Goal: Book appointment/travel/reservation

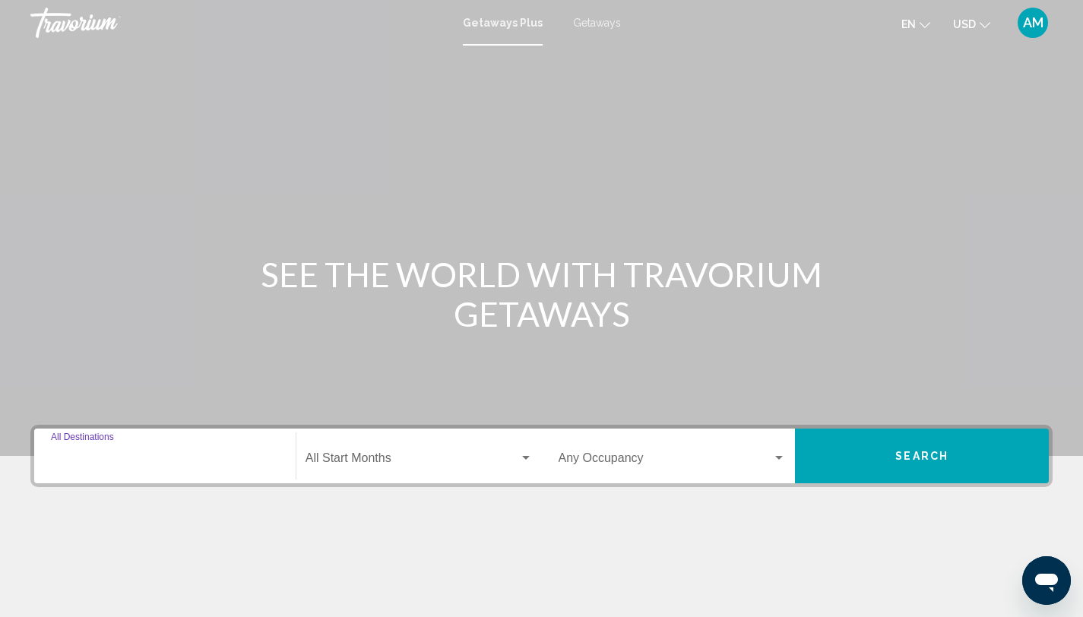
click at [122, 467] on input "Destination All Destinations" at bounding box center [165, 461] width 228 height 14
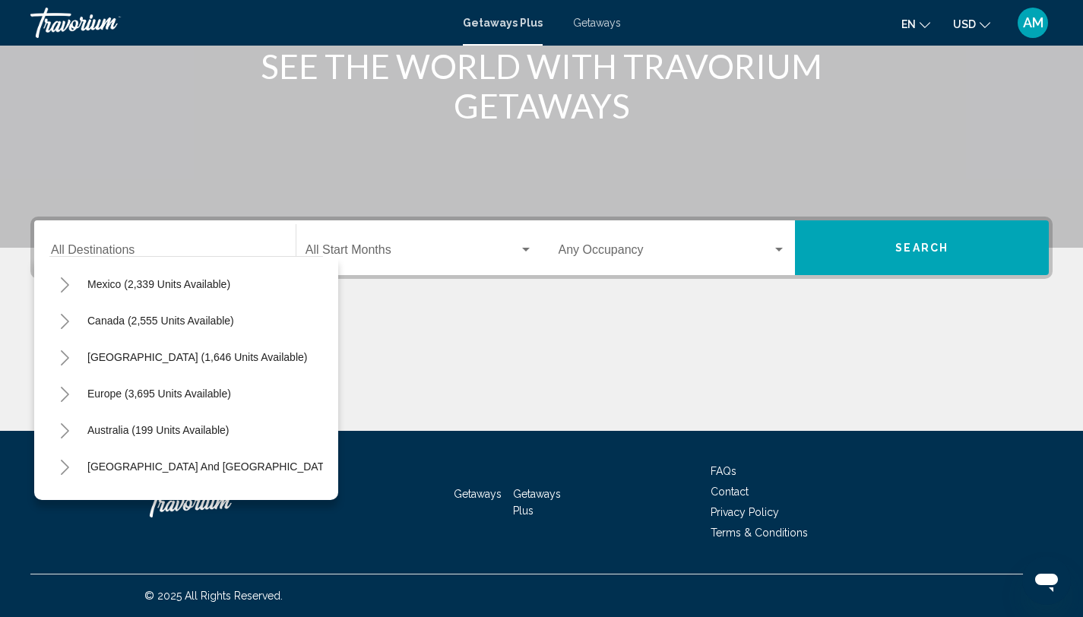
scroll to position [66, 0]
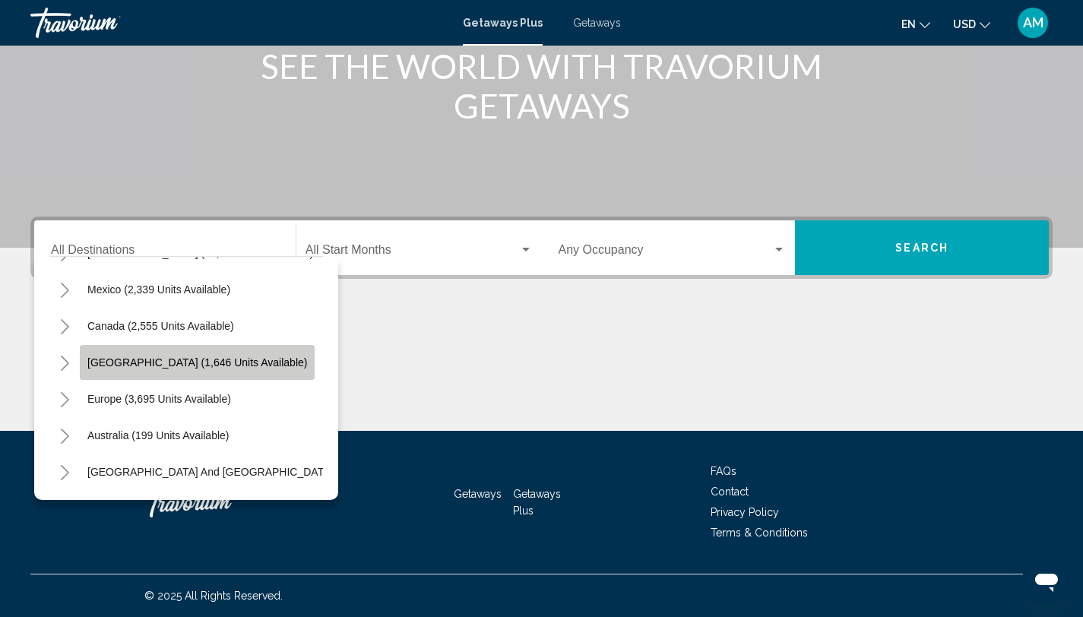
click at [191, 365] on span "[GEOGRAPHIC_DATA] (1,646 units available)" at bounding box center [197, 362] width 220 height 12
type input "**********"
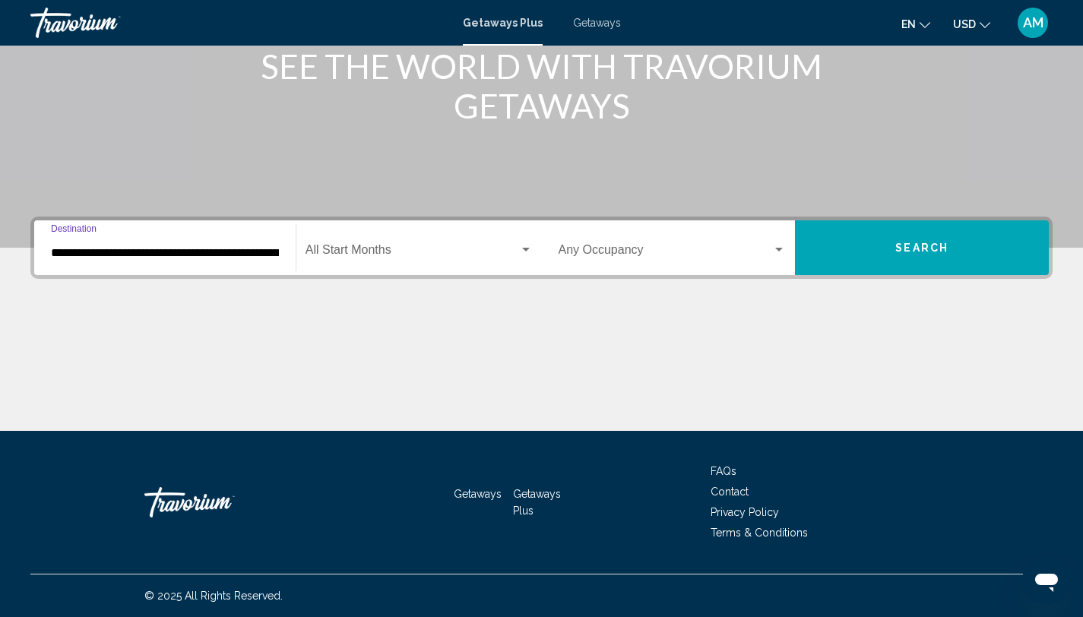
click at [435, 257] on span "Search widget" at bounding box center [412, 253] width 214 height 14
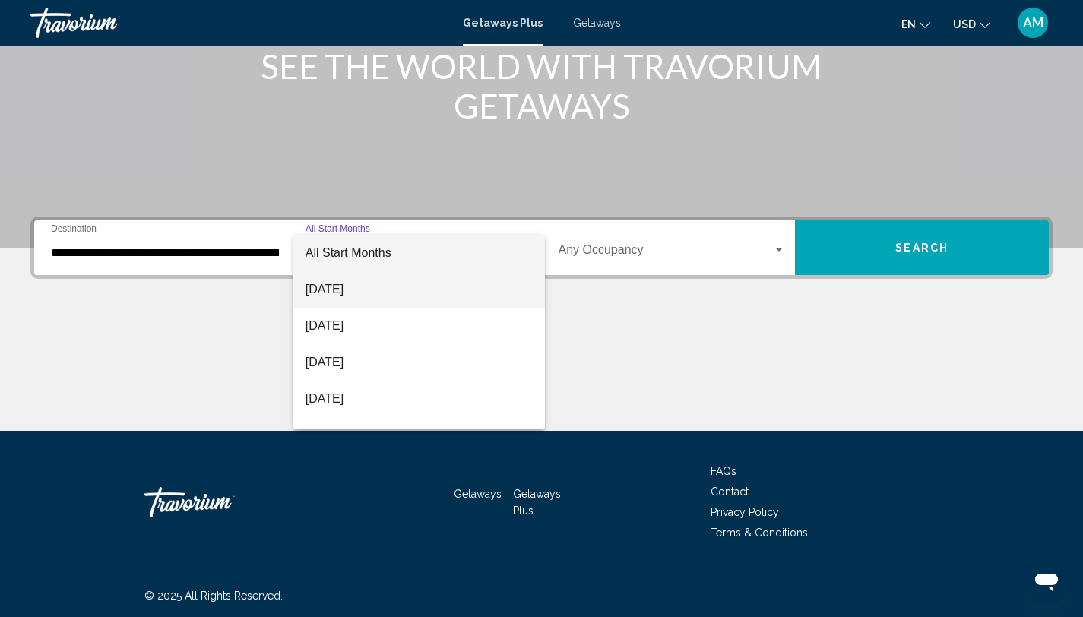
click at [386, 286] on span "[DATE]" at bounding box center [418, 289] width 227 height 36
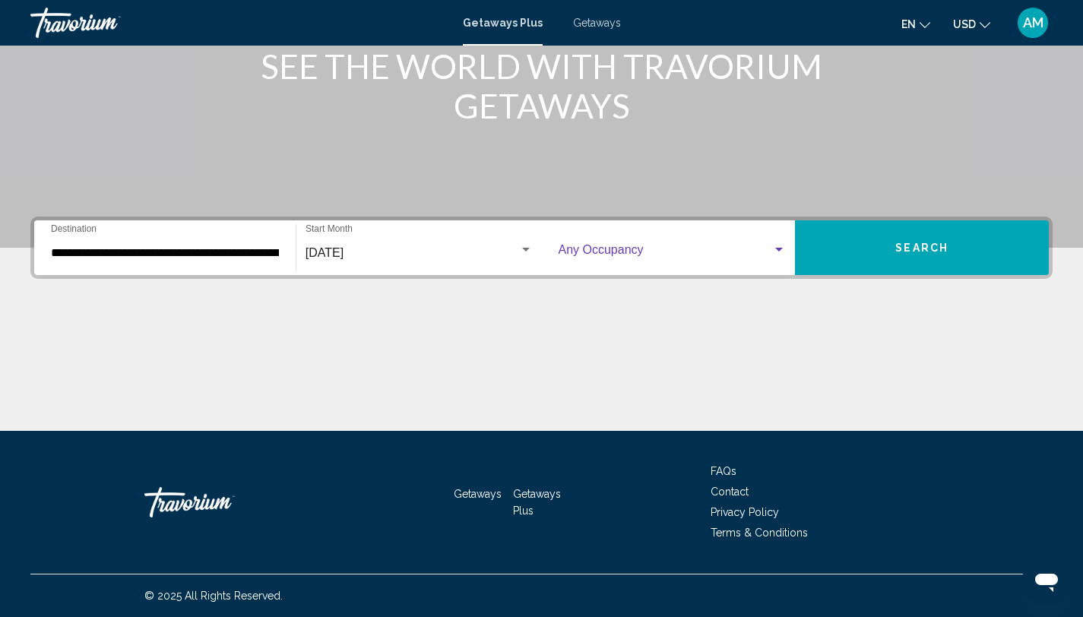
click at [591, 254] on span "Search widget" at bounding box center [665, 253] width 214 height 14
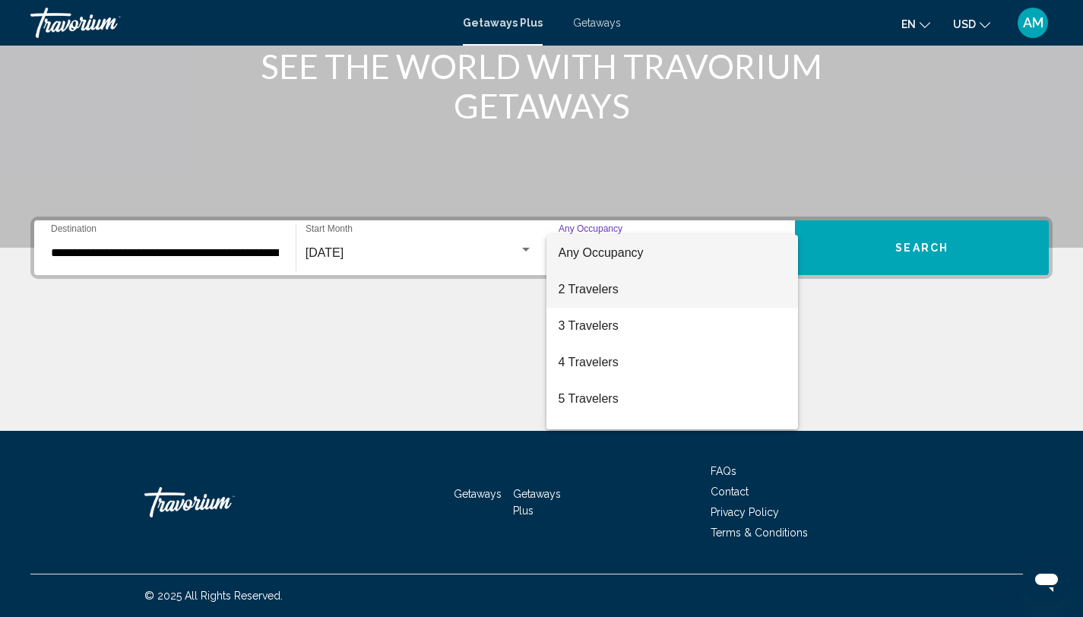
click at [591, 293] on span "2 Travelers" at bounding box center [672, 289] width 228 height 36
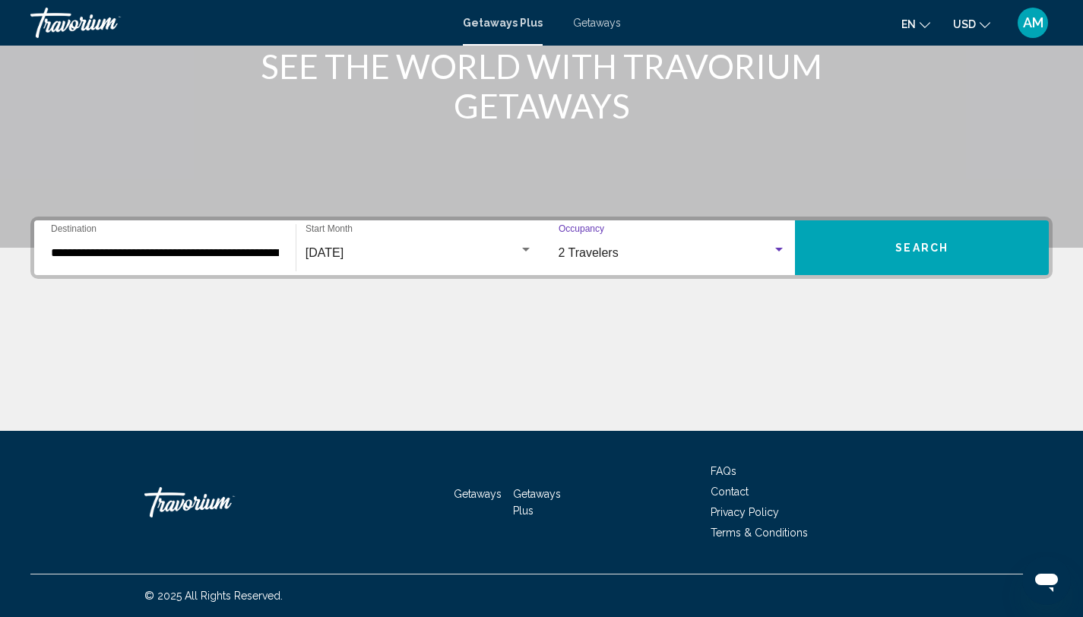
click at [897, 257] on button "Search" at bounding box center [922, 247] width 254 height 55
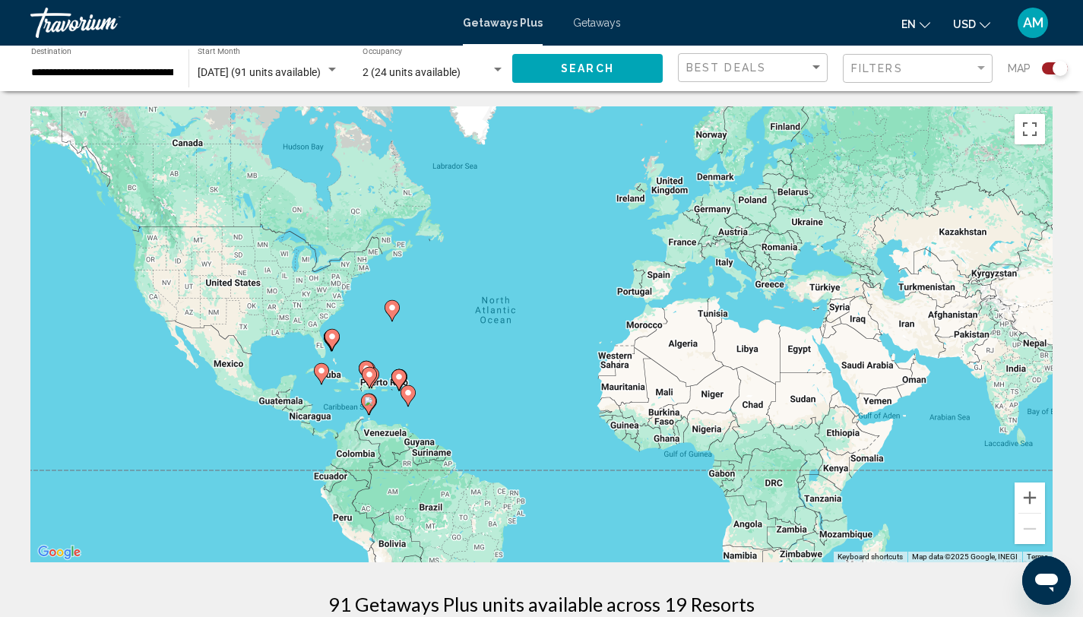
click at [397, 372] on icon "Main content" at bounding box center [398, 380] width 14 height 20
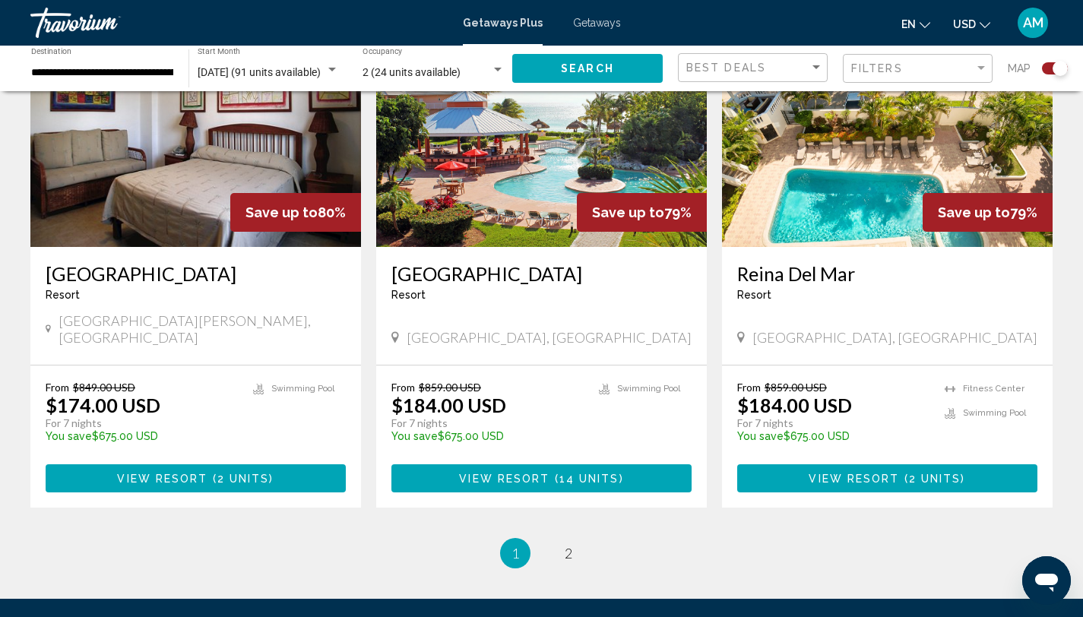
scroll to position [2270, 0]
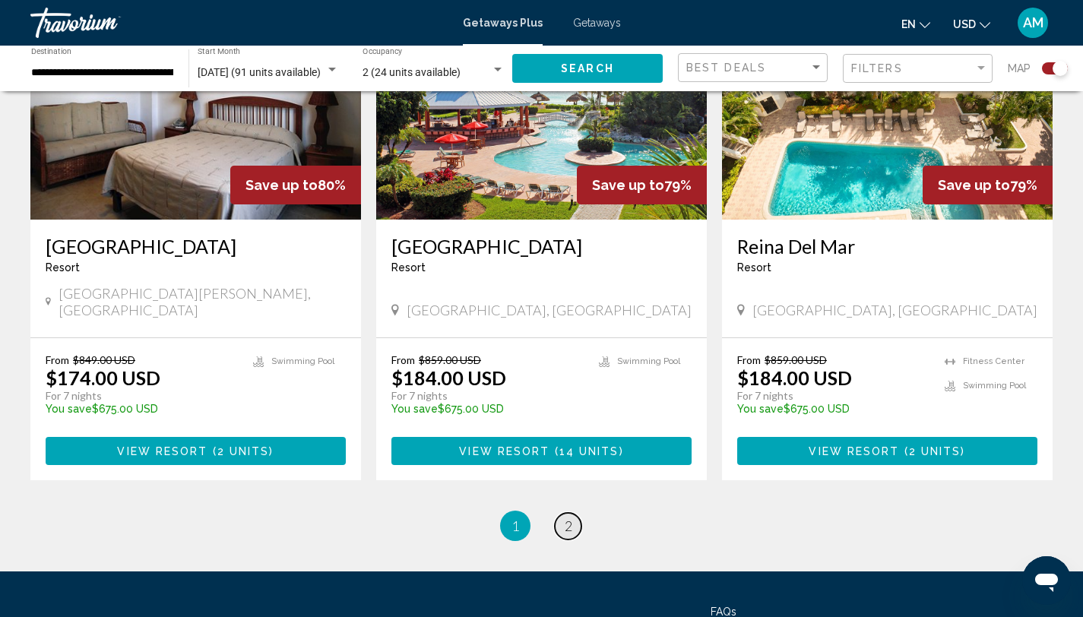
click at [571, 517] on span "2" at bounding box center [569, 525] width 8 height 17
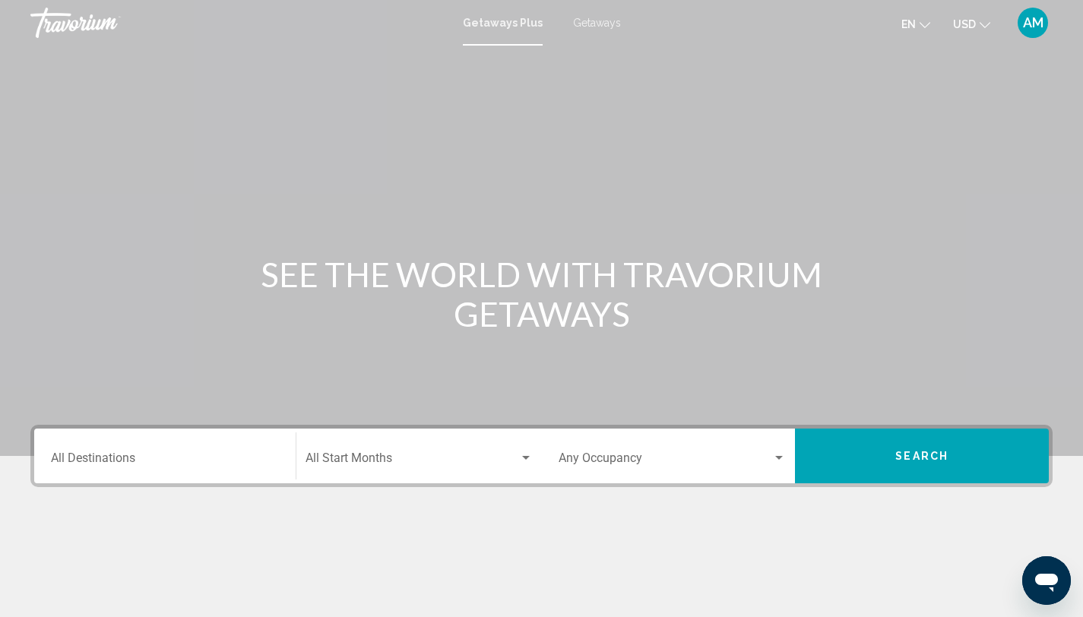
click at [104, 453] on div "Destination All Destinations" at bounding box center [165, 456] width 228 height 48
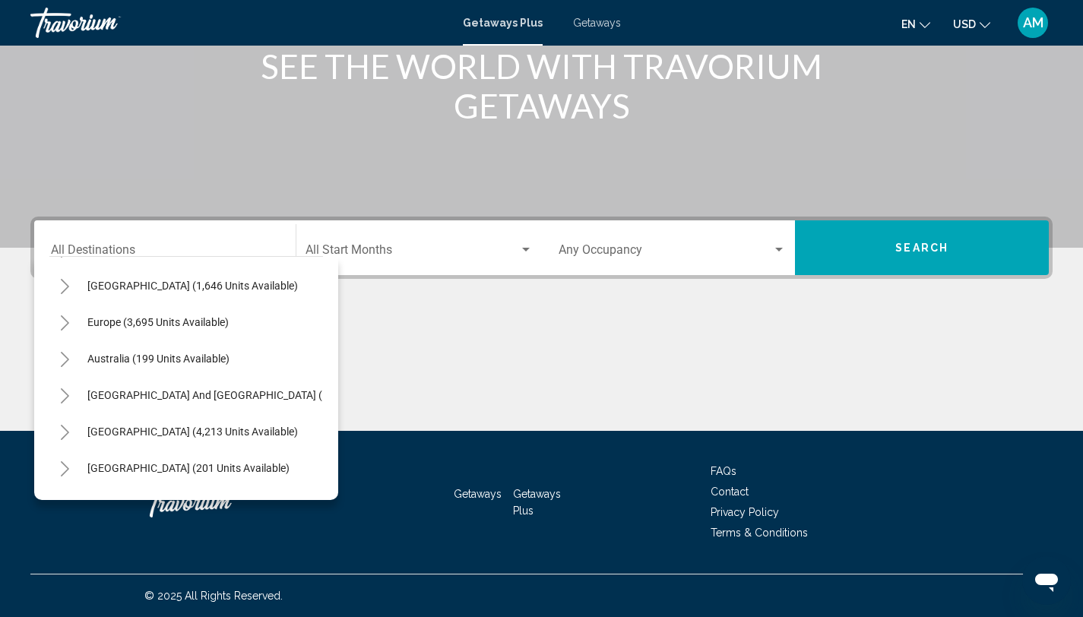
scroll to position [128, 0]
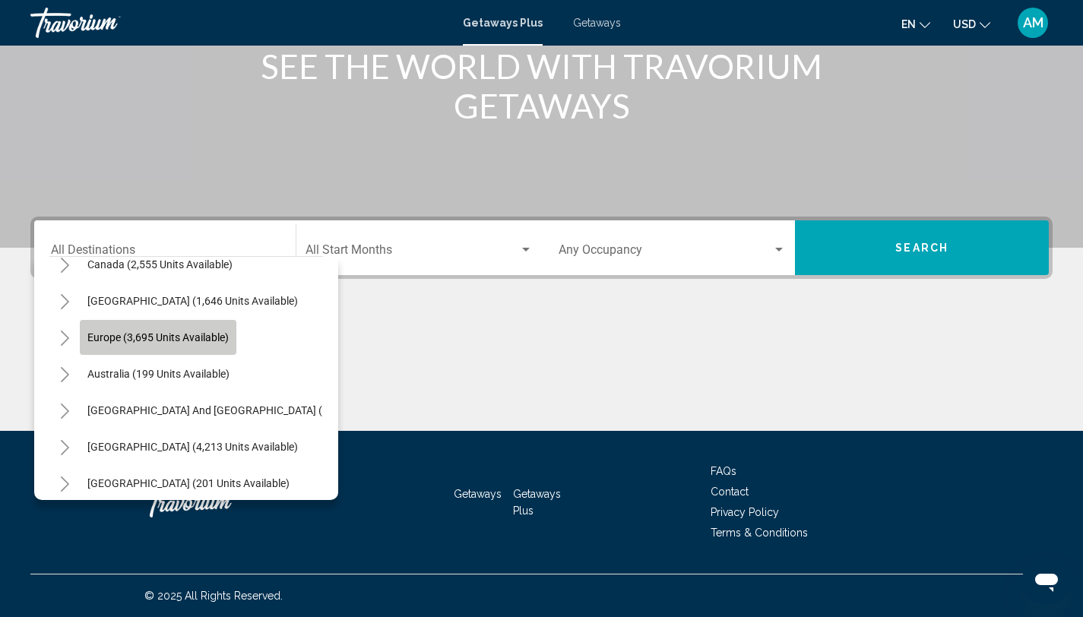
click at [207, 340] on span "Europe (3,695 units available)" at bounding box center [157, 337] width 141 height 12
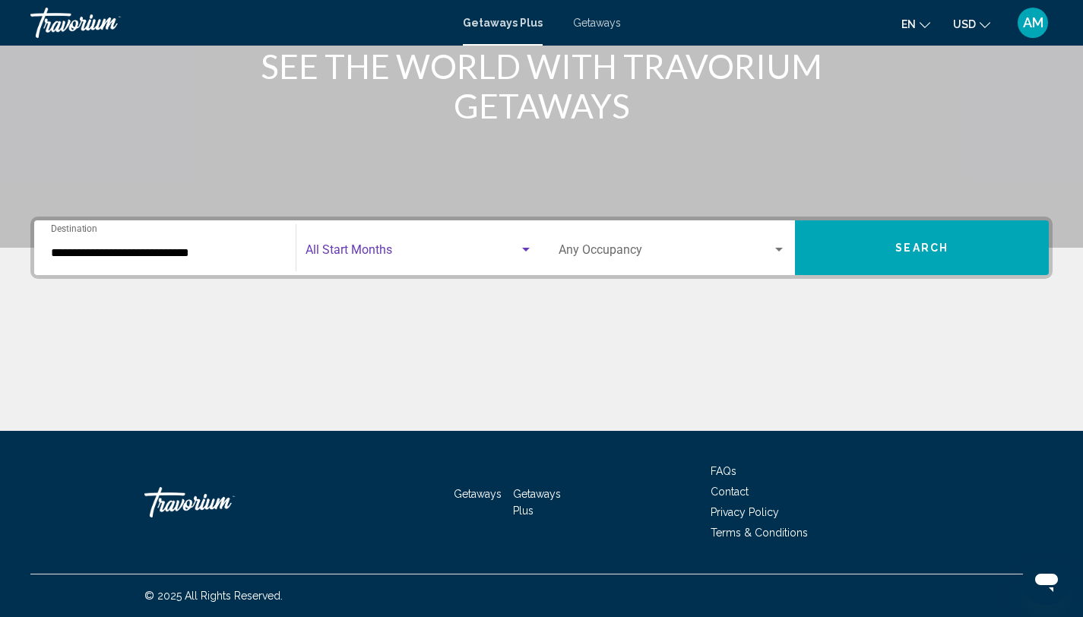
click at [359, 259] on span "Search widget" at bounding box center [412, 253] width 214 height 14
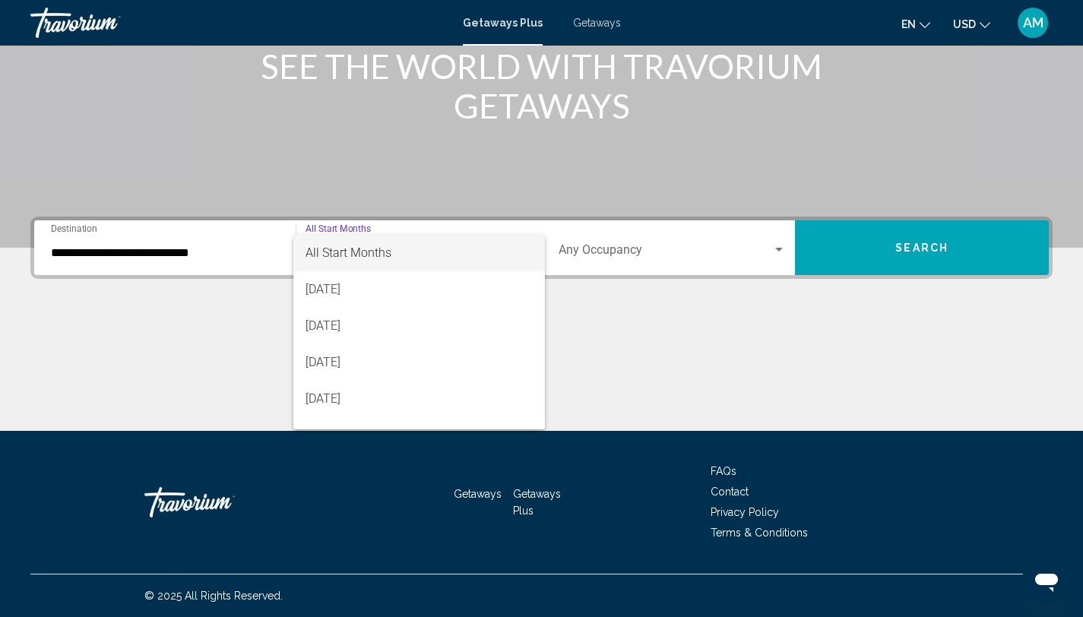
click at [217, 256] on div at bounding box center [541, 308] width 1083 height 617
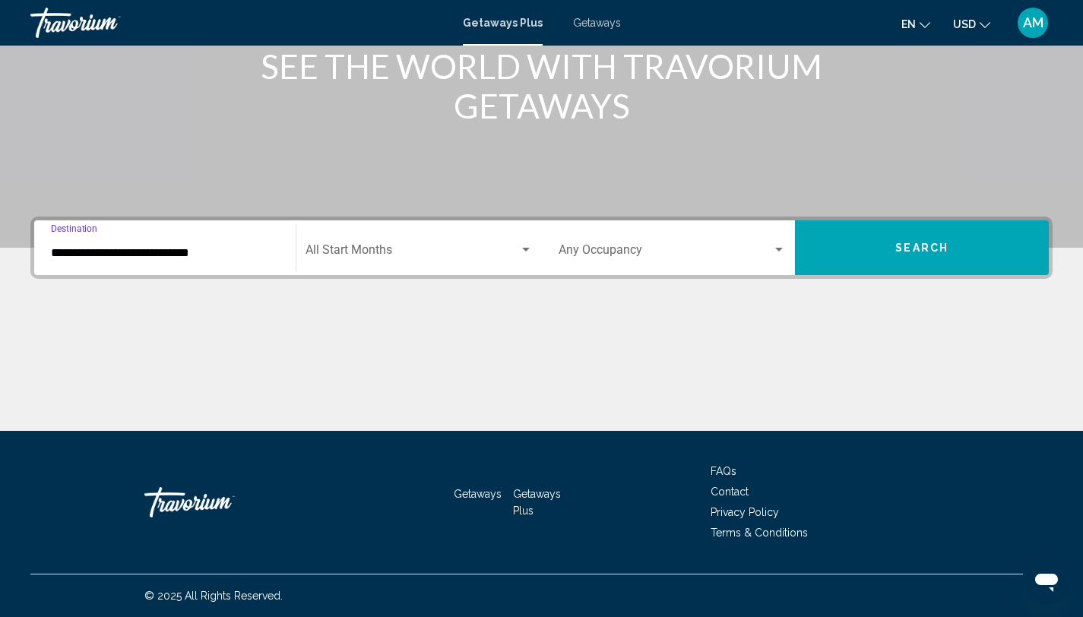
click at [204, 248] on input "**********" at bounding box center [165, 253] width 228 height 14
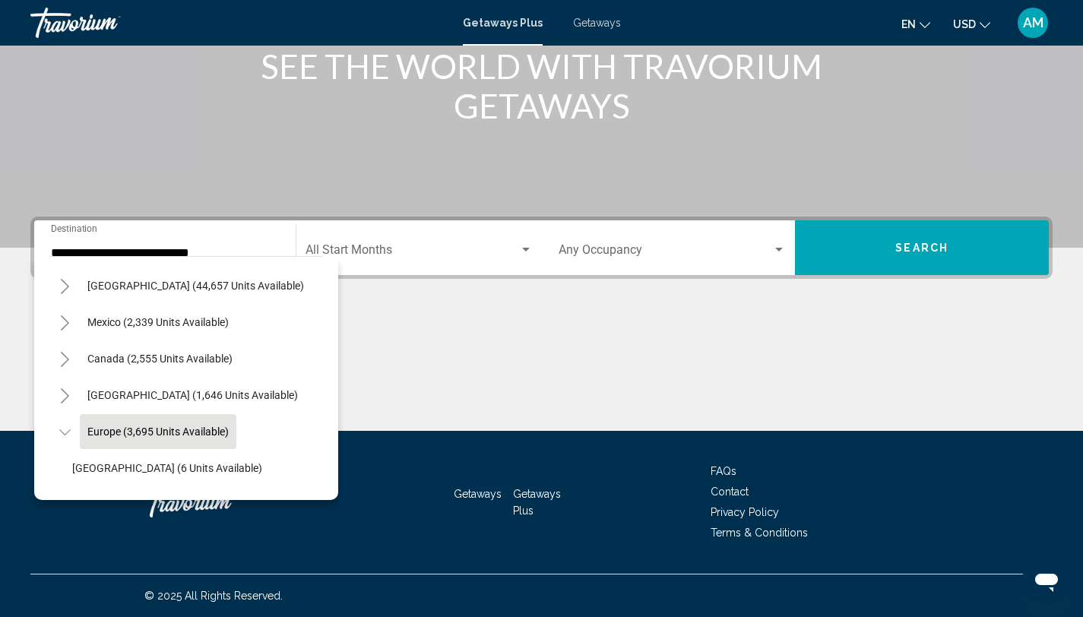
scroll to position [0, 0]
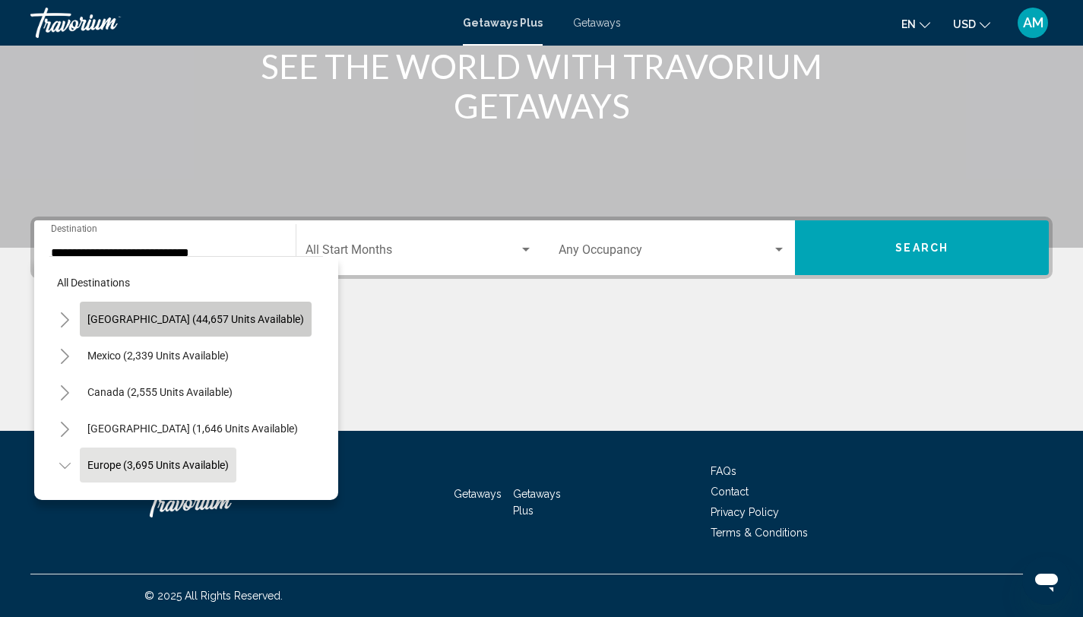
click at [226, 314] on span "[GEOGRAPHIC_DATA] (44,657 units available)" at bounding box center [195, 319] width 217 height 12
type input "**********"
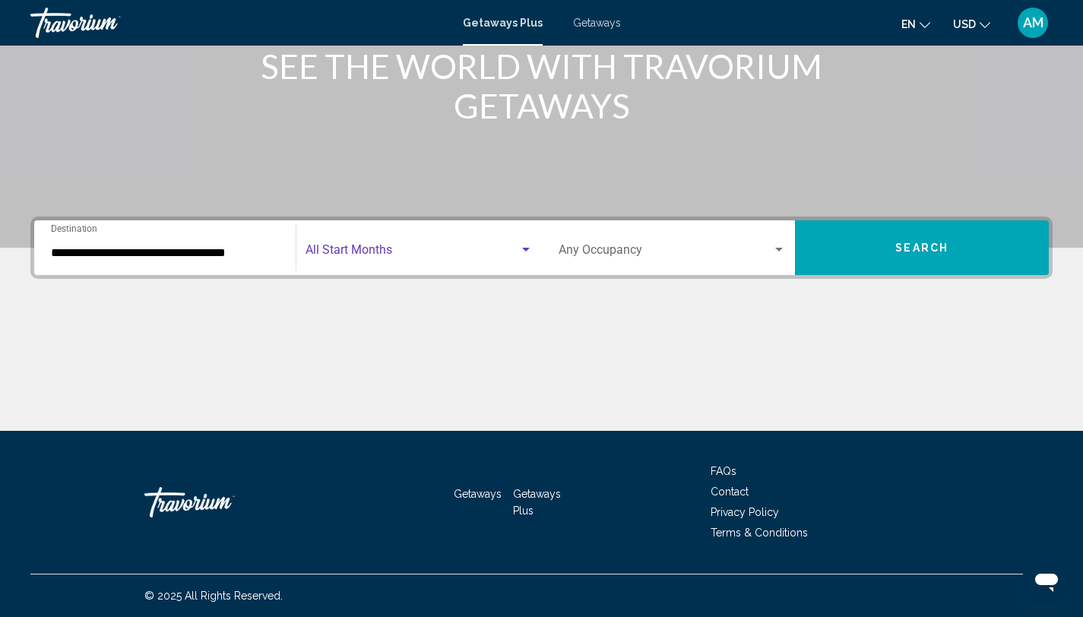
click at [372, 251] on span "Search widget" at bounding box center [412, 253] width 214 height 14
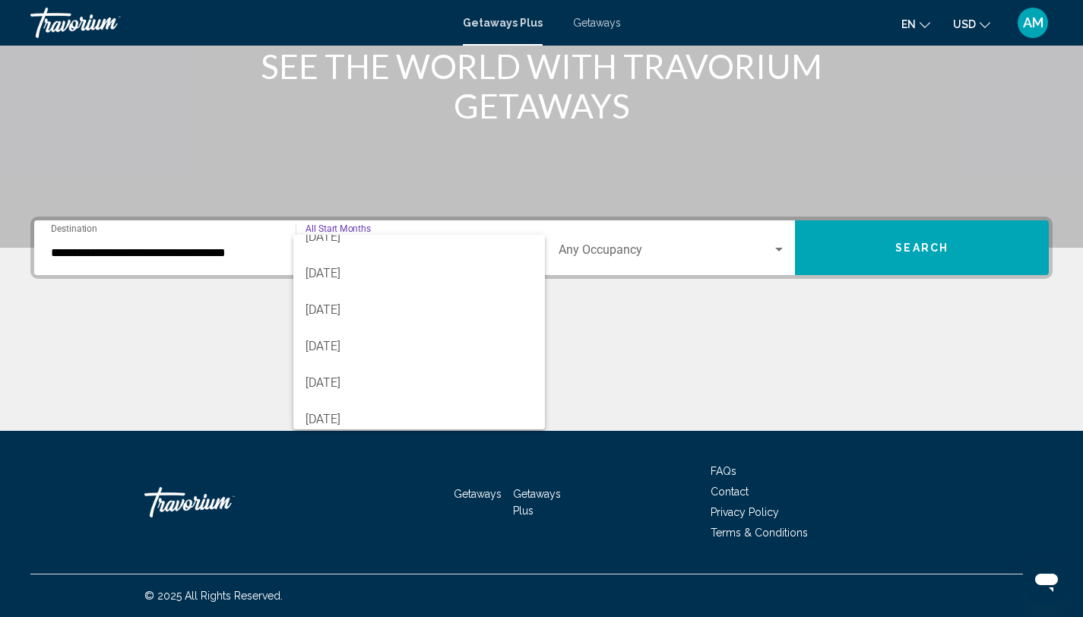
scroll to position [89, 0]
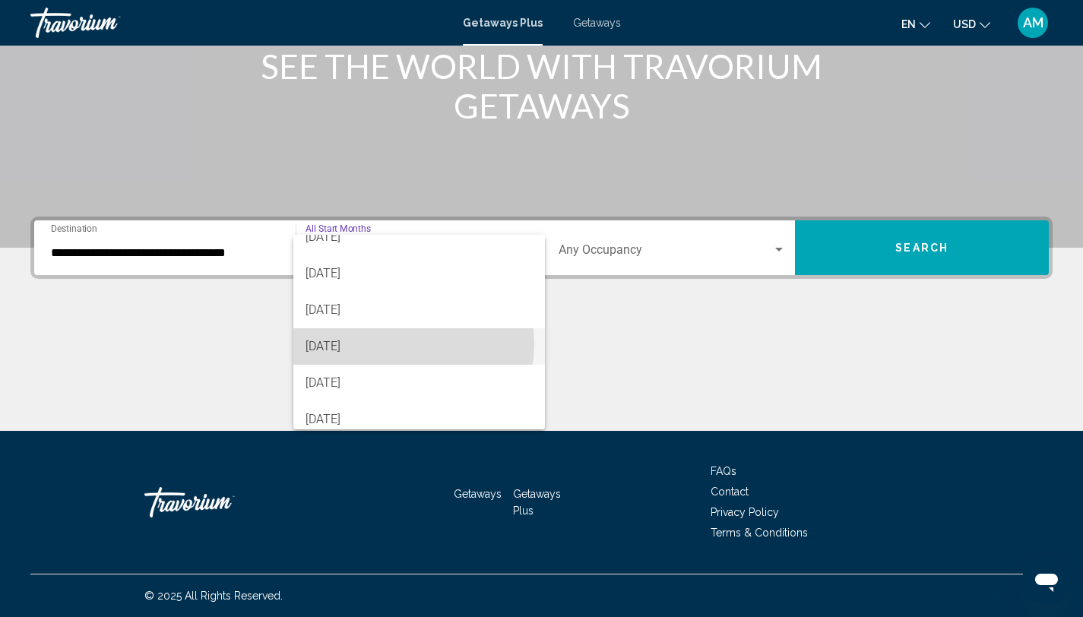
click at [395, 344] on span "[DATE]" at bounding box center [418, 346] width 227 height 36
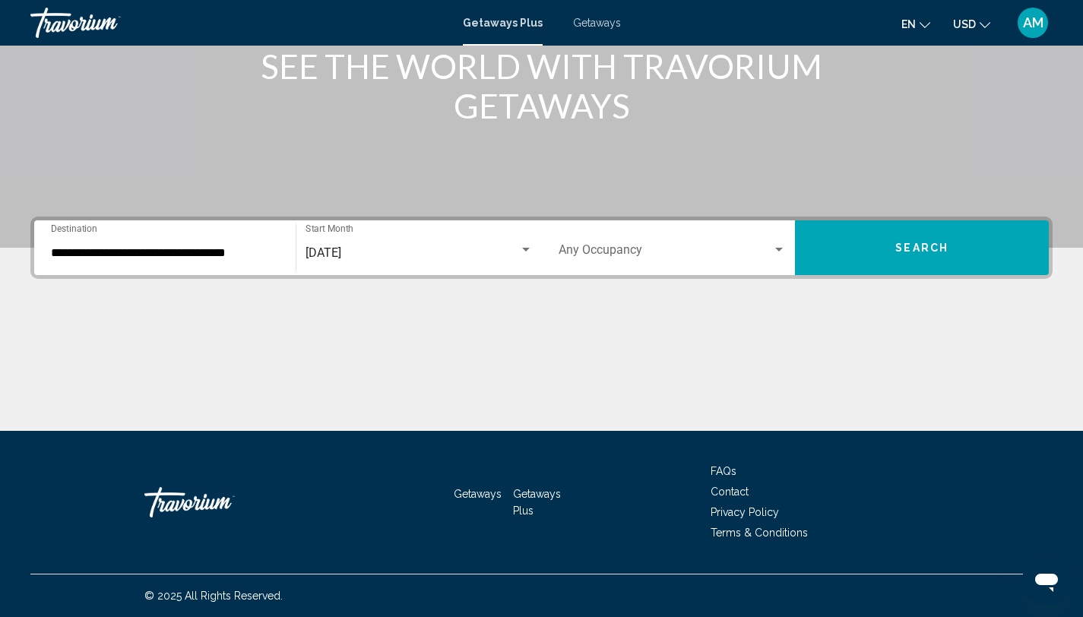
click at [608, 261] on div "Occupancy Any Occupancy" at bounding box center [672, 248] width 228 height 48
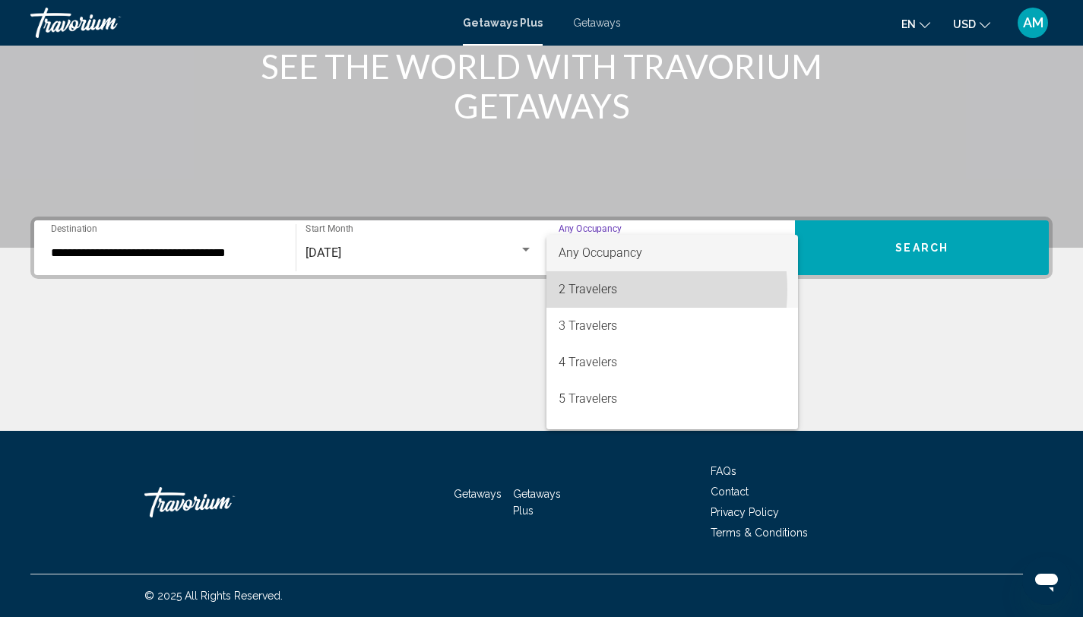
click at [592, 289] on span "2 Travelers" at bounding box center [672, 289] width 228 height 36
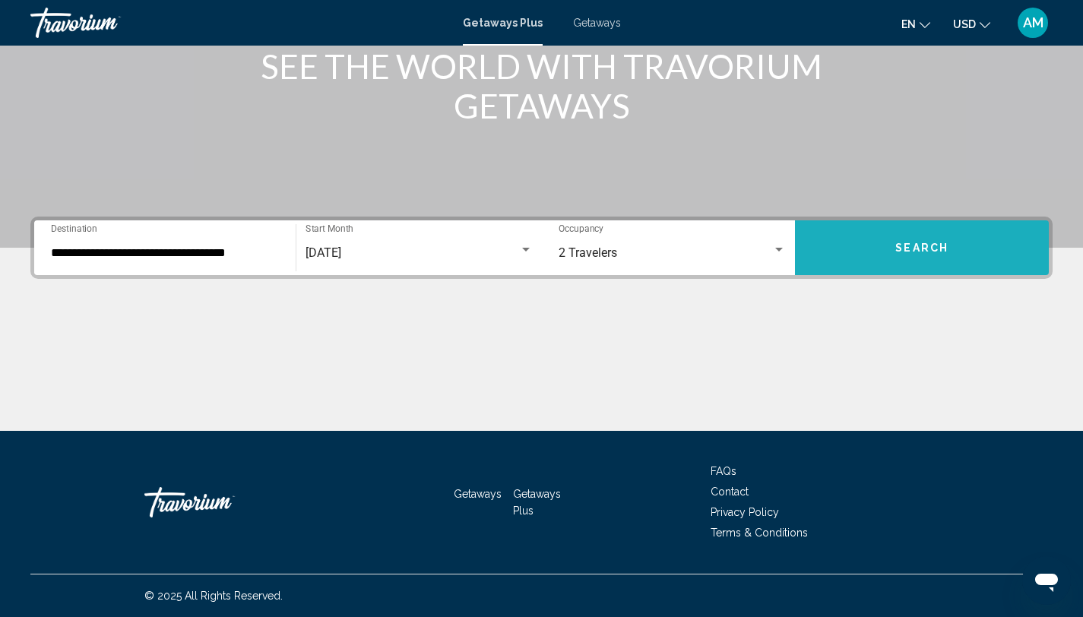
click at [860, 251] on button "Search" at bounding box center [922, 247] width 254 height 55
